Goal: Complete application form

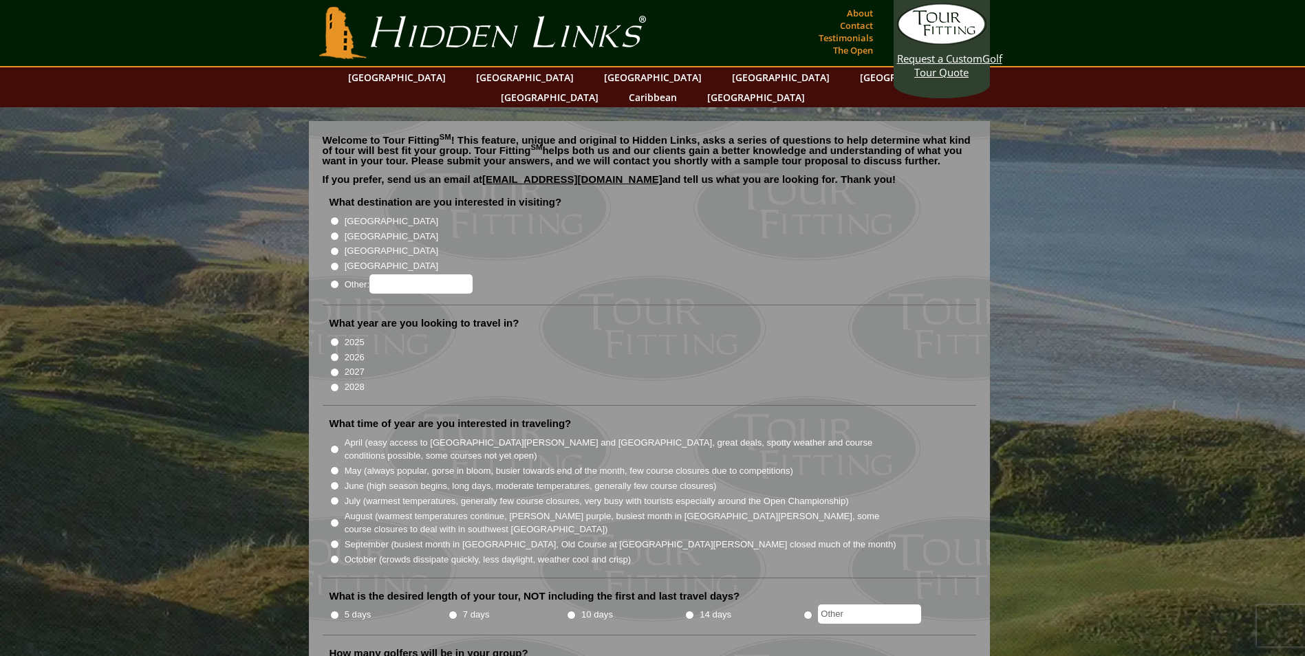
click at [334, 217] on input "[GEOGRAPHIC_DATA]" at bounding box center [334, 221] width 9 height 9
radio input "true"
click at [333, 353] on input "2026" at bounding box center [334, 357] width 9 height 9
radio input "true"
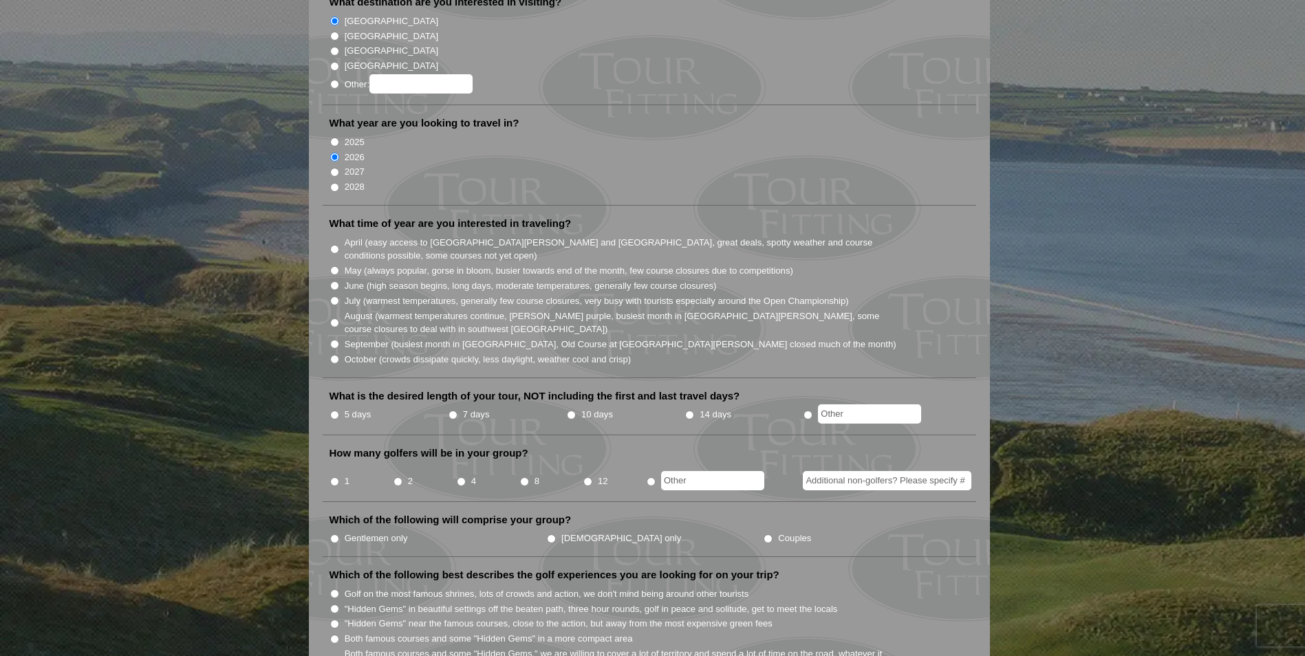
scroll to position [206, 0]
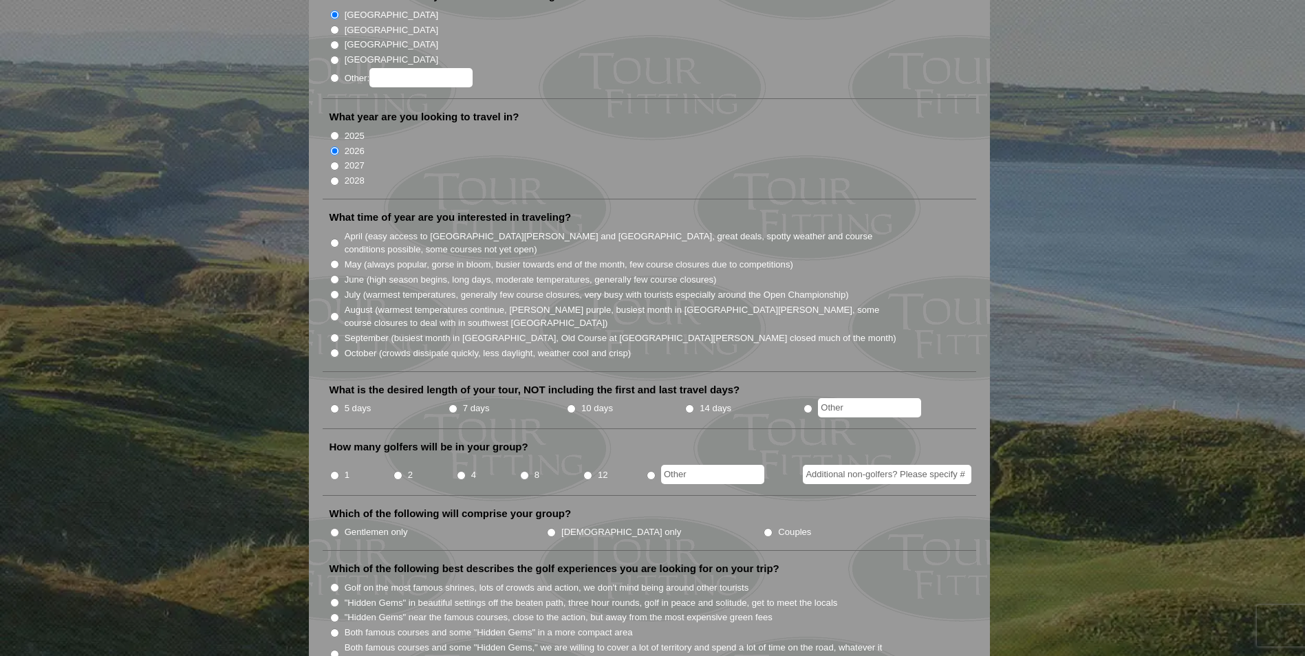
click at [332, 349] on input "October (crowds dissipate quickly, less daylight, weather cool and crisp)" at bounding box center [334, 353] width 9 height 9
radio input "true"
click at [451, 404] on input "7 days" at bounding box center [452, 408] width 9 height 9
radio input "true"
click at [398, 471] on input "2" at bounding box center [397, 475] width 9 height 9
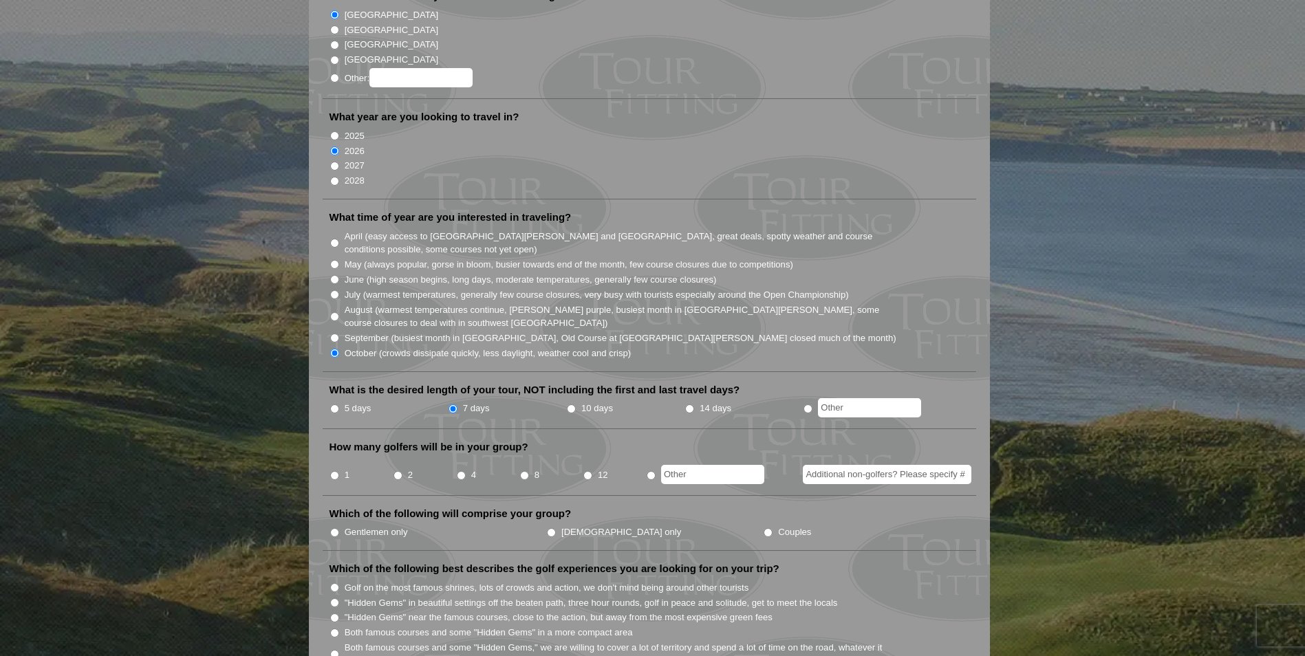
radio input "true"
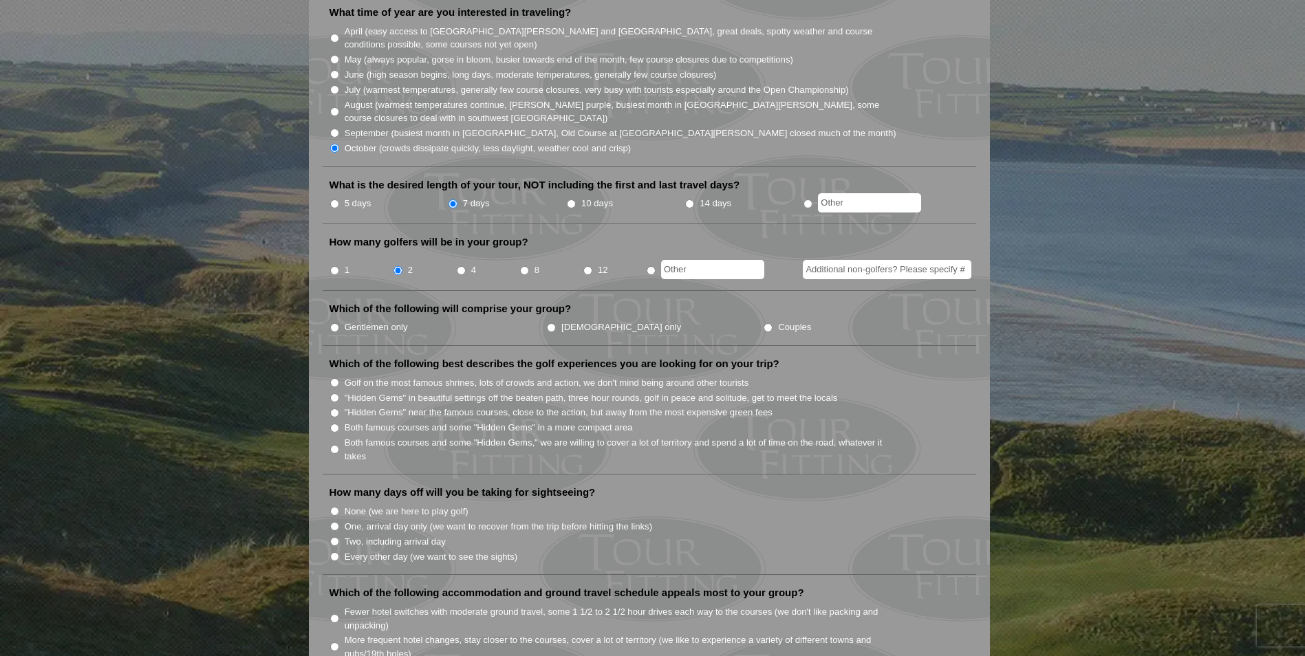
scroll to position [413, 0]
click at [778, 319] on label "Couples" at bounding box center [794, 326] width 33 height 14
click at [763, 322] on input "Couples" at bounding box center [767, 326] width 9 height 9
radio input "true"
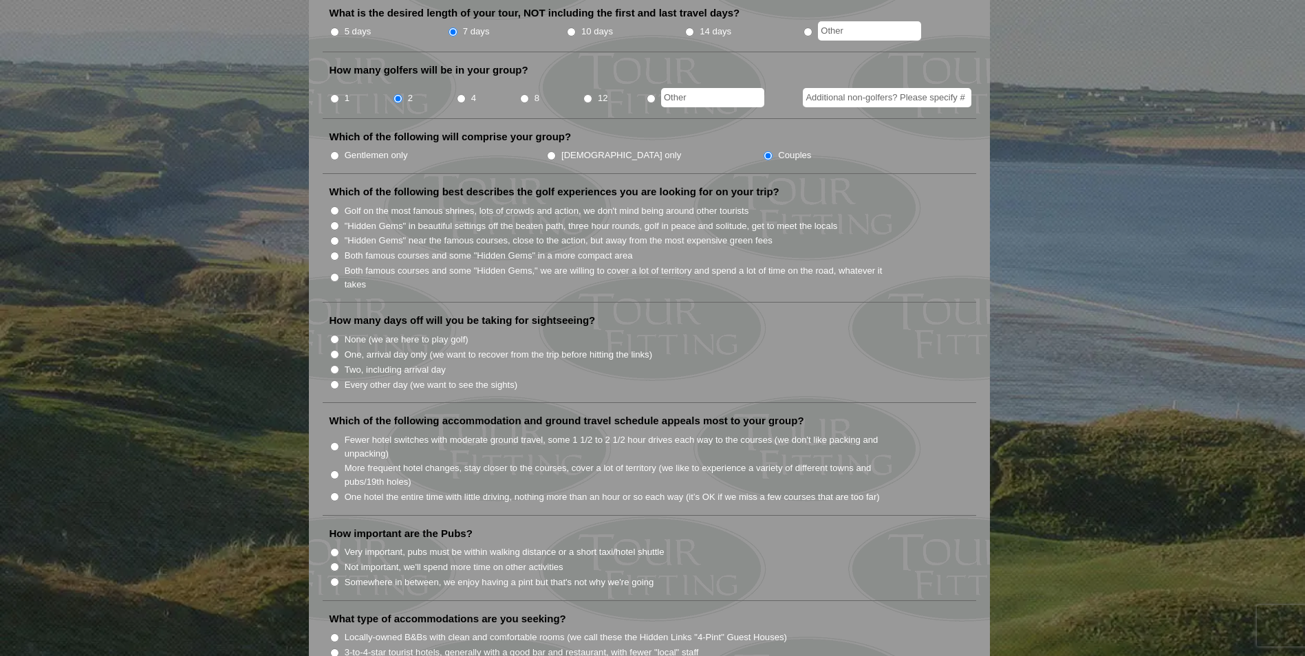
scroll to position [550, 0]
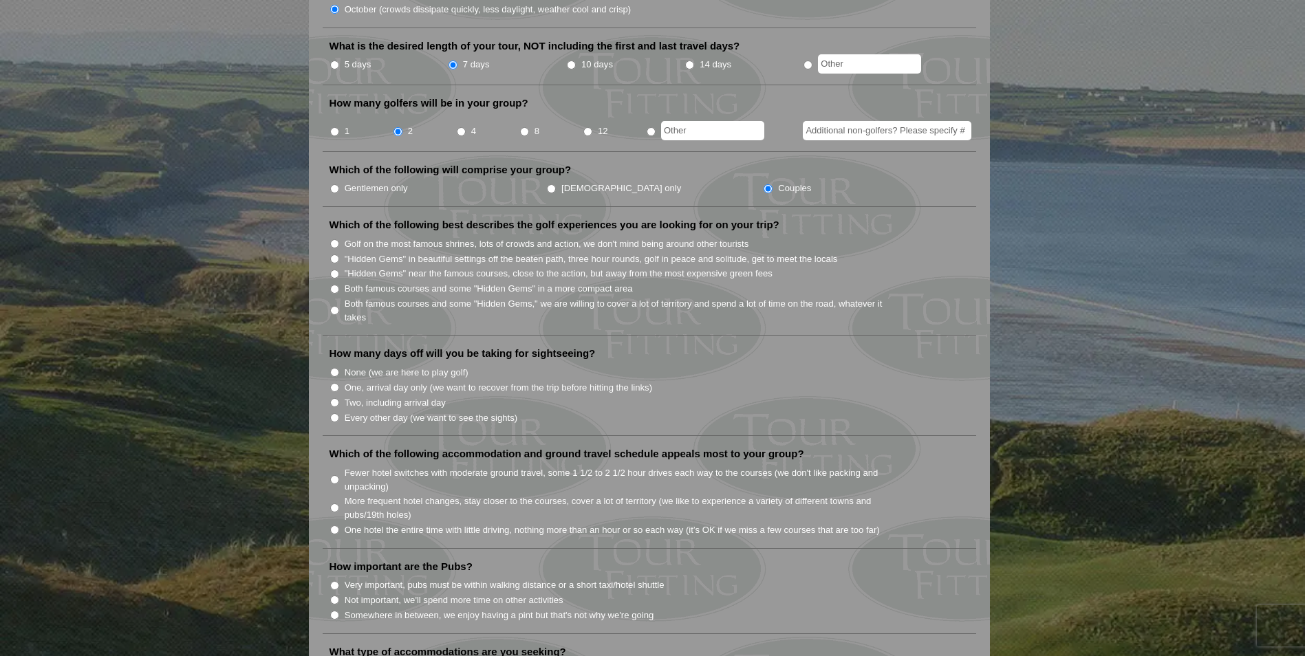
click at [463, 127] on input "4" at bounding box center [461, 131] width 9 height 9
radio input "true"
click at [854, 121] on input "Additional non-golfers? Please specify #" at bounding box center [887, 130] width 168 height 19
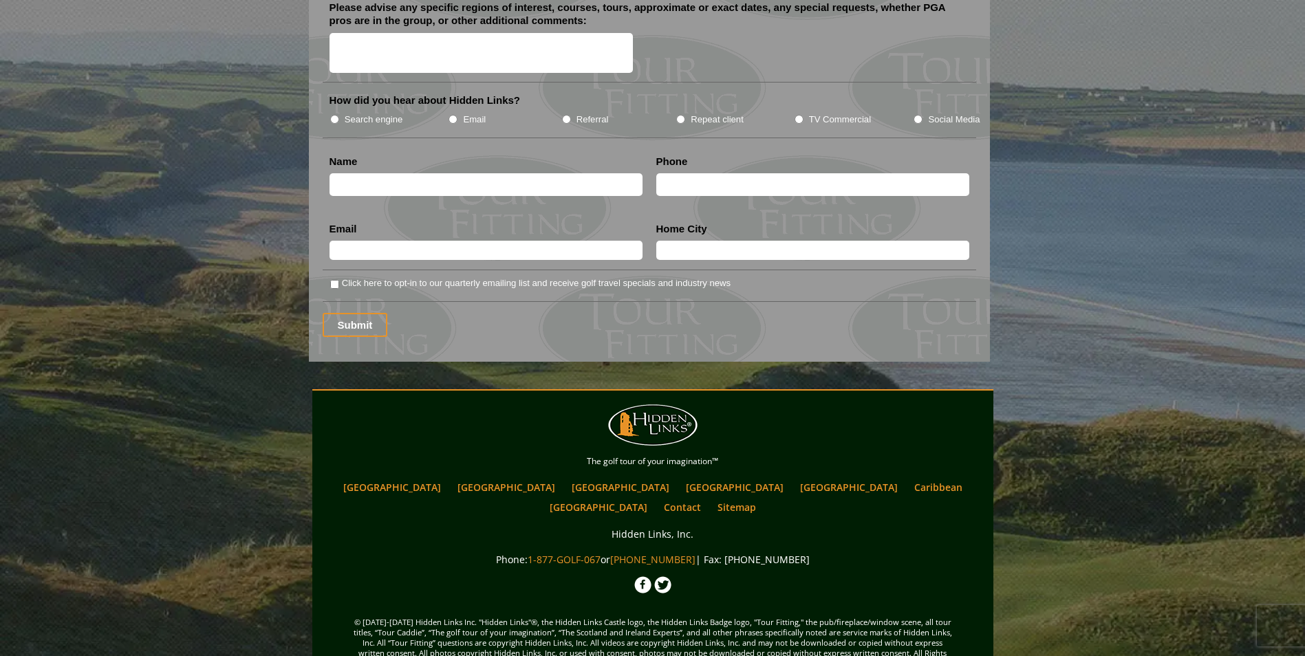
scroll to position [1771, 0]
